Goal: Task Accomplishment & Management: Use online tool/utility

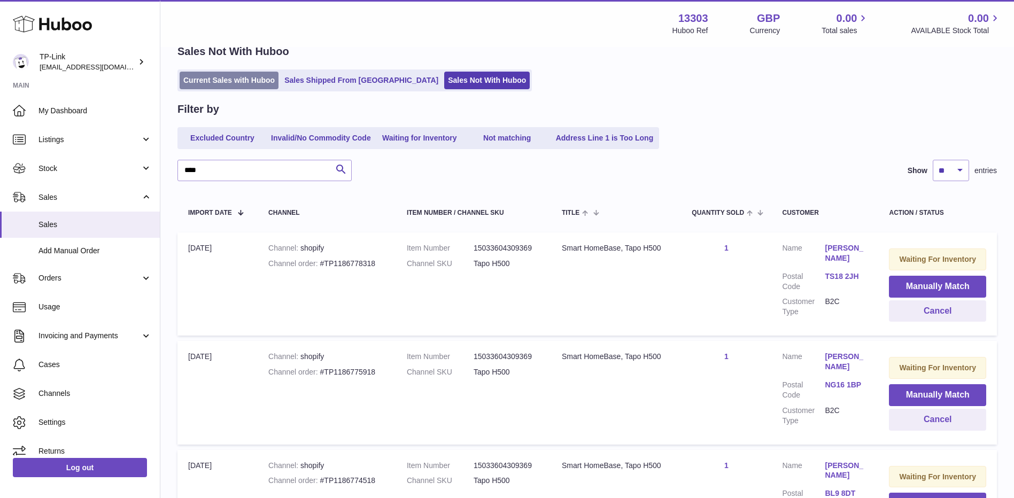
scroll to position [53, 0]
click at [204, 84] on link "Current Sales with Huboo" at bounding box center [229, 80] width 99 height 18
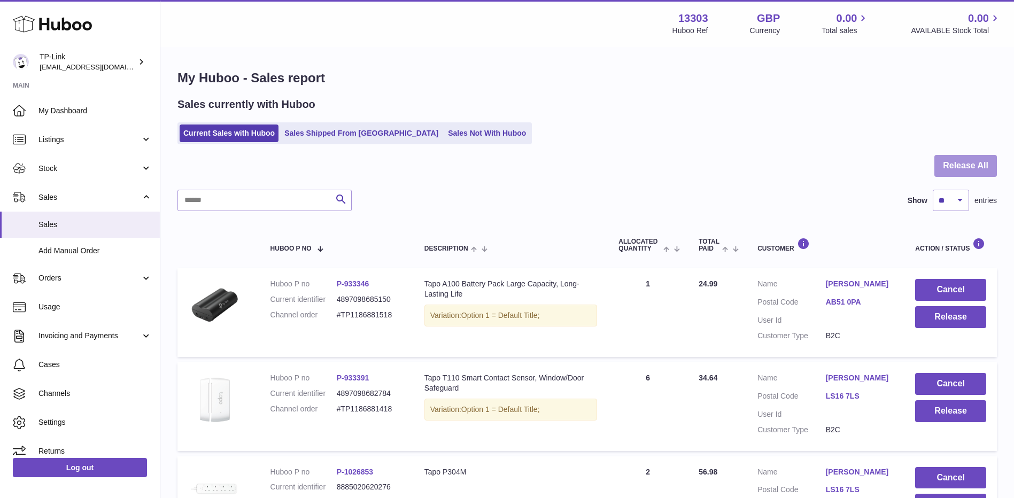
click at [979, 167] on button "Release All" at bounding box center [965, 166] width 63 height 22
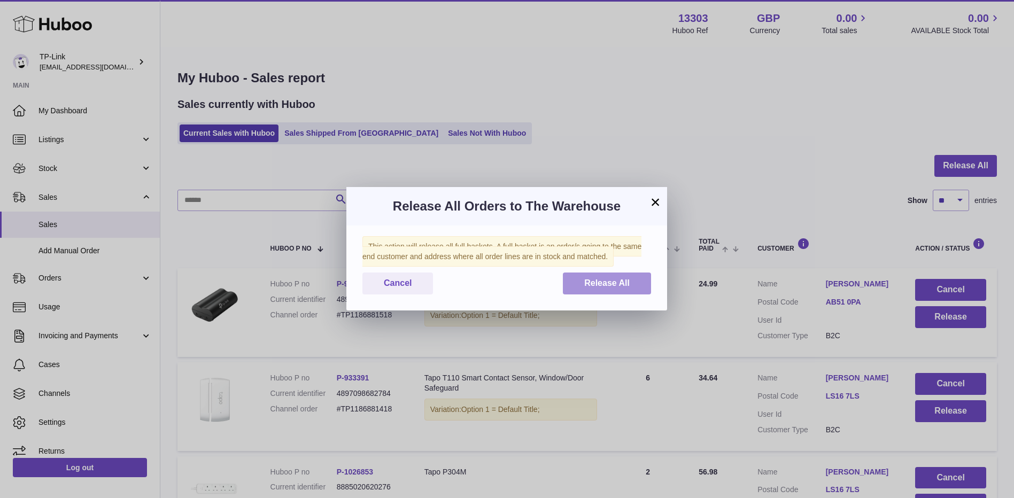
click at [639, 284] on button "Release All" at bounding box center [607, 283] width 88 height 22
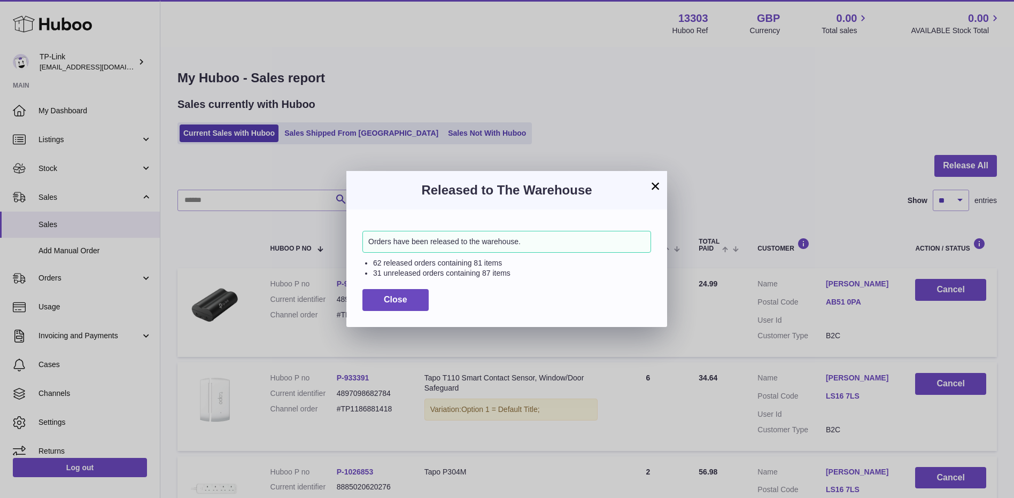
click at [658, 185] on button "×" at bounding box center [655, 186] width 13 height 13
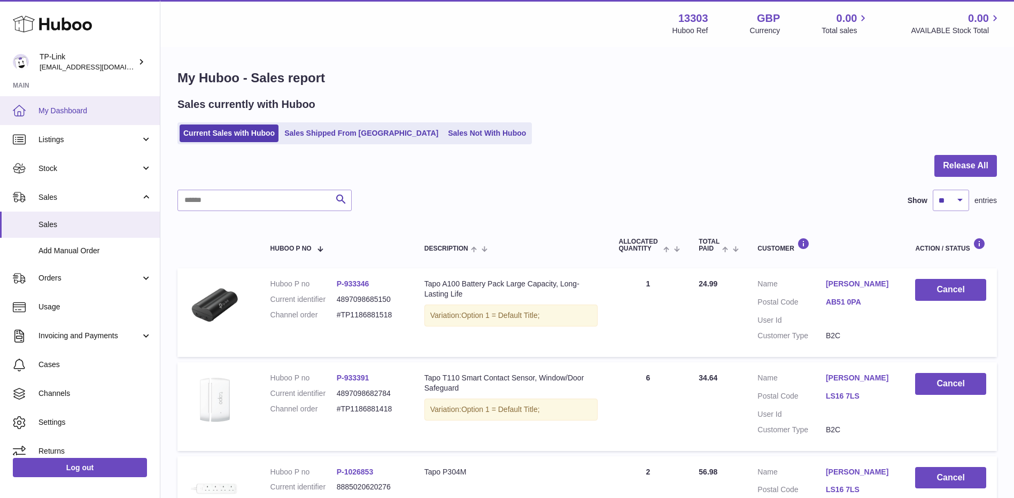
click at [60, 118] on link "My Dashboard" at bounding box center [80, 110] width 160 height 29
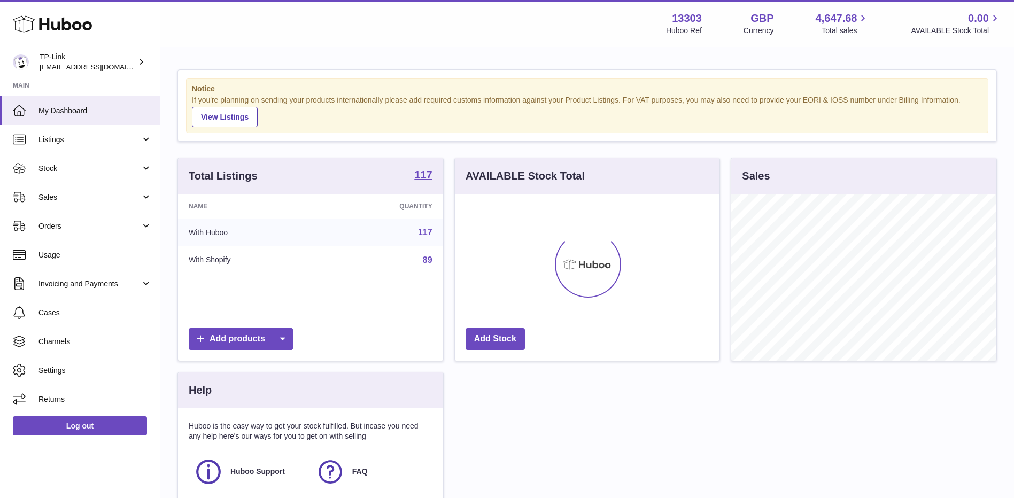
scroll to position [167, 264]
